Goal: Task Accomplishment & Management: Use online tool/utility

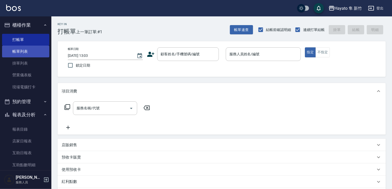
click at [28, 55] on link "帳單列表" at bounding box center [25, 52] width 47 height 12
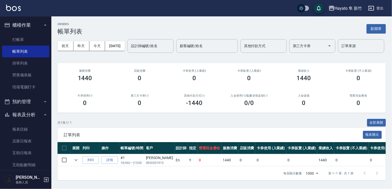
scroll to position [17, 0]
click at [199, 111] on div "其他付款方式(-) -1440" at bounding box center [194, 100] width 55 height 25
click at [20, 38] on link "打帳單" at bounding box center [25, 40] width 47 height 12
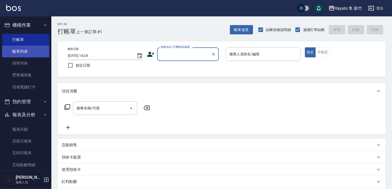
click at [40, 51] on link "帳單列表" at bounding box center [25, 52] width 47 height 12
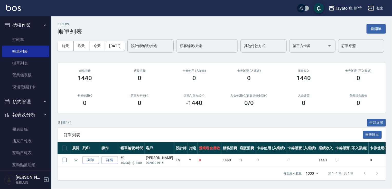
click at [144, 113] on div "第三方卡券(-) 0" at bounding box center [139, 100] width 55 height 25
click at [22, 35] on link "打帳單" at bounding box center [25, 40] width 47 height 12
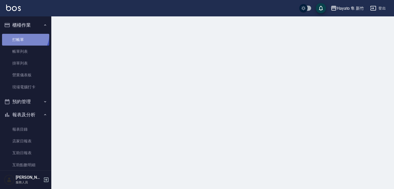
click at [22, 35] on link "打帳單" at bounding box center [25, 40] width 47 height 12
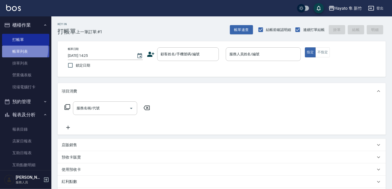
click at [20, 50] on link "帳單列表" at bounding box center [25, 52] width 47 height 12
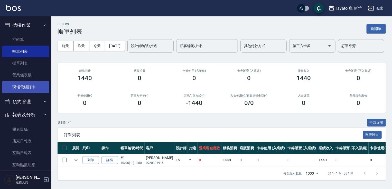
click at [21, 85] on link "現場電腦打卡" at bounding box center [25, 87] width 47 height 12
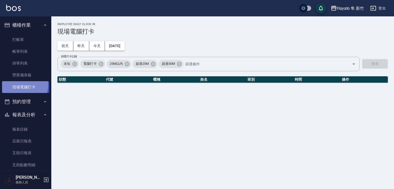
click at [21, 85] on link "現場電腦打卡" at bounding box center [25, 87] width 47 height 12
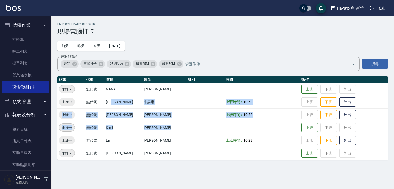
drag, startPoint x: 156, startPoint y: 120, endPoint x: 178, endPoint y: 123, distance: 22.5
click at [178, 123] on tbody "未打卡 無代號 [PERSON_NAME] 上班 下班 外出 上班中 無代號 [PERSON_NAME] 上班時間： 10:52 上班 下班 外出 上班中 無…" at bounding box center [222, 121] width 331 height 77
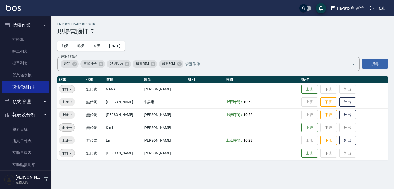
click at [187, 141] on td at bounding box center [206, 140] width 38 height 13
drag, startPoint x: 208, startPoint y: 104, endPoint x: 246, endPoint y: 104, distance: 38.2
click at [246, 104] on tr "上班中 無代號 [PERSON_NAME] 上班時間： 10:52 上班 下班 外出" at bounding box center [222, 102] width 331 height 13
drag, startPoint x: 250, startPoint y: 120, endPoint x: 207, endPoint y: 120, distance: 43.6
click at [249, 120] on td "上班時間： 10:52" at bounding box center [263, 115] width 76 height 13
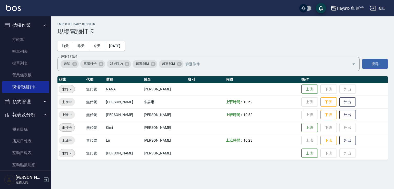
click at [248, 104] on td "上班時間： 10:52" at bounding box center [263, 102] width 76 height 13
click at [260, 116] on td "上班時間： 10:52" at bounding box center [263, 115] width 76 height 13
drag, startPoint x: 222, startPoint y: 114, endPoint x: 276, endPoint y: 120, distance: 54.4
click at [276, 120] on td "上班時間： 10:52" at bounding box center [263, 115] width 76 height 13
click at [238, 110] on td "上班時間： 10:52" at bounding box center [263, 115] width 76 height 13
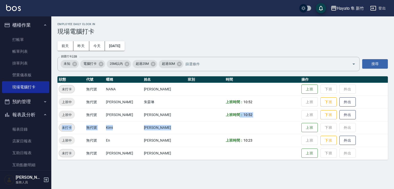
click at [287, 127] on tbody "未打卡 無代號 [PERSON_NAME] 上班 下班 外出 上班中 無代號 [PERSON_NAME] 上班時間： 10:52 上班 下班 外出 上班中 無…" at bounding box center [222, 121] width 331 height 77
click at [238, 110] on td "上班時間： 10:52" at bounding box center [263, 115] width 76 height 13
drag, startPoint x: 197, startPoint y: 110, endPoint x: 232, endPoint y: 111, distance: 34.7
click at [245, 110] on tr "上班中 無代號 [PERSON_NAME] [PERSON_NAME] 上班時間： 10:52 上班 下班 外出" at bounding box center [222, 115] width 331 height 13
click at [247, 121] on td "上班時間： 10:52" at bounding box center [263, 115] width 76 height 13
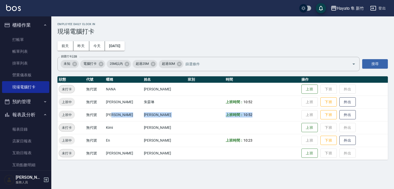
drag, startPoint x: 255, startPoint y: 115, endPoint x: 115, endPoint y: 107, distance: 139.8
click at [116, 110] on tr "上班中 無代號 [PERSON_NAME] [PERSON_NAME] 上班時間： 10:52 上班 下班 外出" at bounding box center [222, 115] width 331 height 13
drag, startPoint x: 173, startPoint y: 114, endPoint x: 91, endPoint y: 114, distance: 82.1
click at [91, 114] on tbody "未打卡 無代號 [PERSON_NAME] 上班 下班 外出 上班中 無代號 [PERSON_NAME] 上班時間： 10:52 上班 下班 外出 上班中 無…" at bounding box center [222, 121] width 331 height 77
drag, startPoint x: 254, startPoint y: 119, endPoint x: 226, endPoint y: 120, distance: 28.0
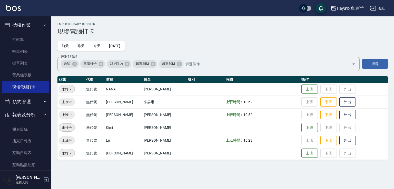
click at [234, 120] on td "上班時間： 10:52" at bounding box center [263, 115] width 76 height 13
click at [153, 109] on td "[PERSON_NAME]" at bounding box center [165, 115] width 44 height 13
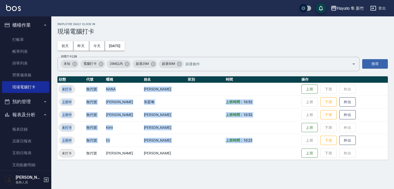
drag, startPoint x: 63, startPoint y: 90, endPoint x: 62, endPoint y: 87, distance: 3.3
click at [63, 89] on tbody "未打卡 無代號 [PERSON_NAME] 上班 下班 外出 上班中 無代號 [PERSON_NAME] 上班時間： 10:52 上班 下班 外出 上班中 無…" at bounding box center [222, 121] width 331 height 77
click at [155, 104] on td "朱晏琳" at bounding box center [165, 102] width 44 height 13
drag, startPoint x: 85, startPoint y: 89, endPoint x: 234, endPoint y: 188, distance: 178.7
click at [254, 149] on tbody "未打卡 無代號 [PERSON_NAME] 上班 下班 外出 上班中 無代號 [PERSON_NAME] 上班時間： 10:52 上班 下班 外出 上班中 無…" at bounding box center [222, 121] width 331 height 77
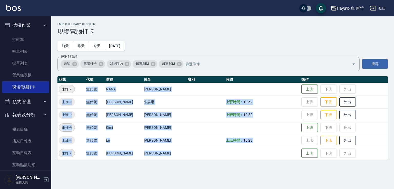
click at [225, 121] on td "上班時間： 10:52" at bounding box center [263, 115] width 76 height 13
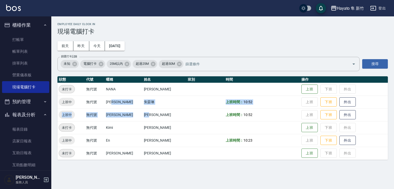
drag, startPoint x: 120, startPoint y: 98, endPoint x: 137, endPoint y: 106, distance: 18.7
click at [150, 110] on tbody "未打卡 無代號 [PERSON_NAME] 上班 下班 外出 上班中 無代號 [PERSON_NAME] 上班時間： 10:52 上班 下班 外出 上班中 無…" at bounding box center [222, 121] width 331 height 77
click at [153, 105] on td "朱晏琳" at bounding box center [165, 102] width 44 height 13
click at [300, 103] on td "上班 下班 外出" at bounding box center [344, 102] width 88 height 13
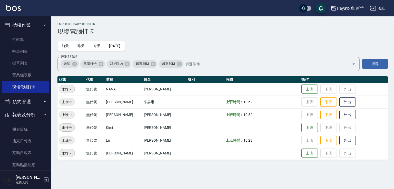
click at [300, 99] on td "上班 下班 外出" at bounding box center [344, 102] width 88 height 13
click at [28, 44] on link "打帳單" at bounding box center [25, 40] width 47 height 12
